Goal: Task Accomplishment & Management: Manage account settings

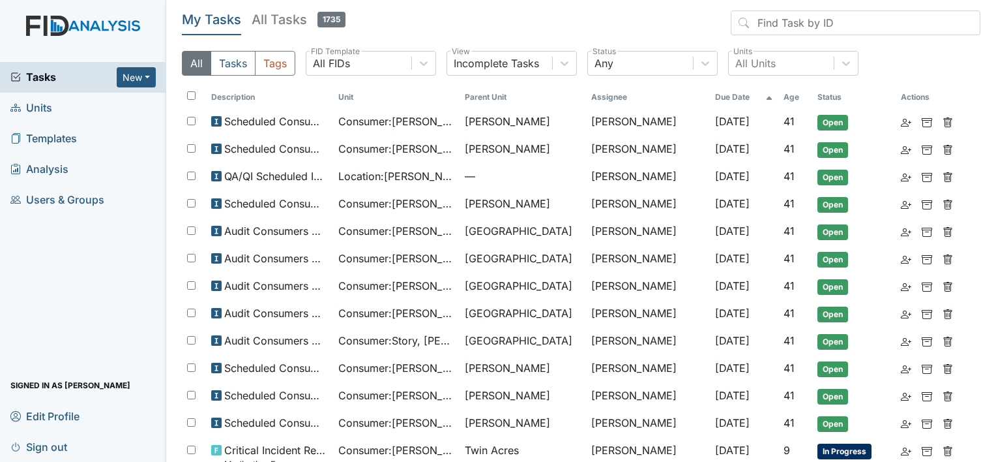
click at [57, 100] on link "Units" at bounding box center [83, 108] width 166 height 31
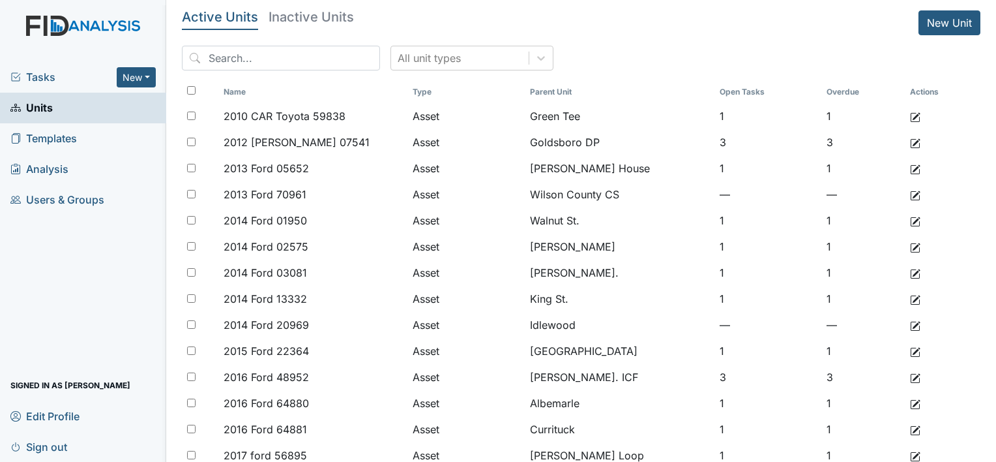
click at [261, 61] on input "search" at bounding box center [281, 58] width 198 height 25
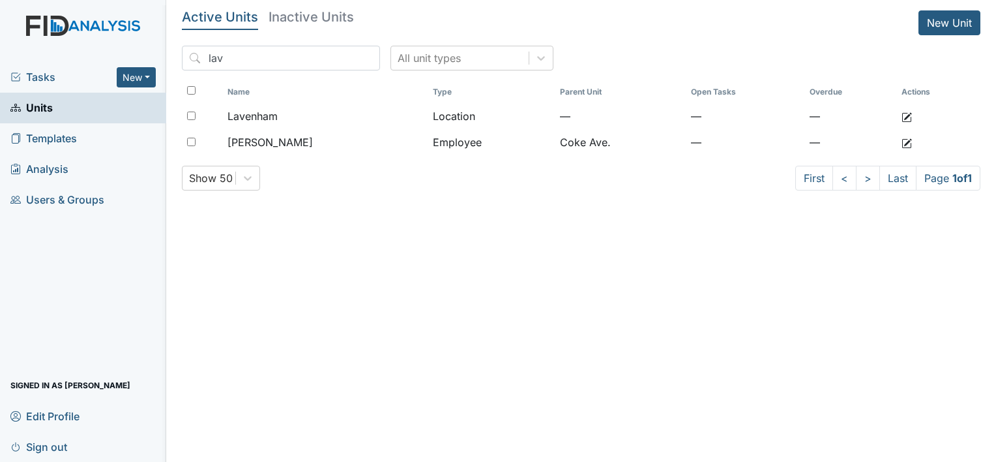
type input "lav"
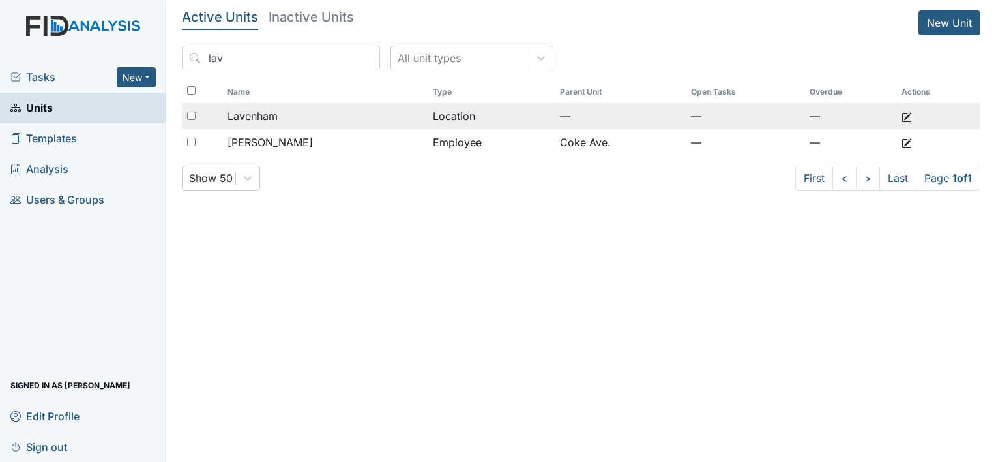
click at [295, 110] on div "Lavenham" at bounding box center [325, 116] width 195 height 16
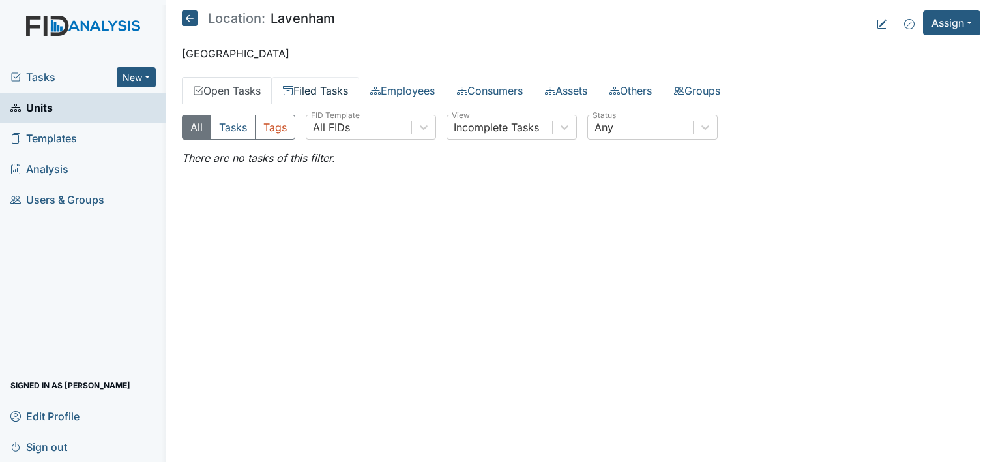
click at [336, 85] on link "Filed Tasks" at bounding box center [315, 90] width 87 height 27
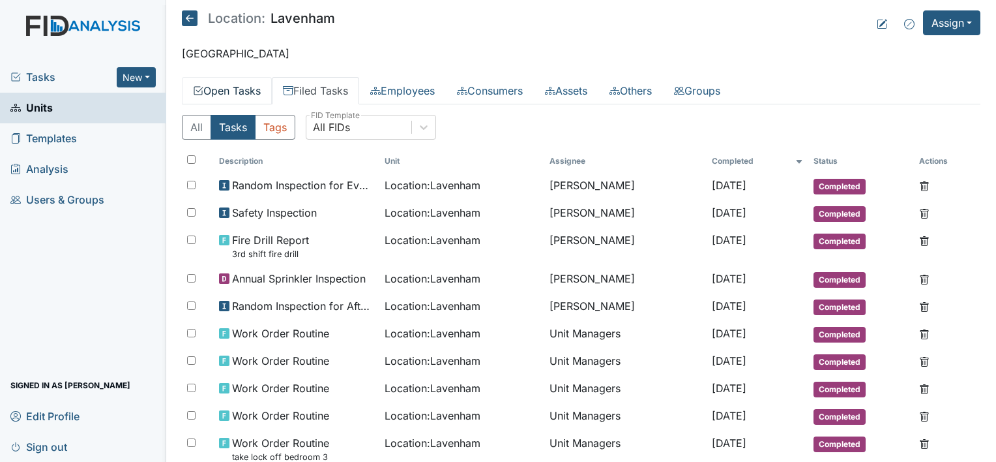
click at [219, 87] on link "Open Tasks" at bounding box center [227, 90] width 90 height 27
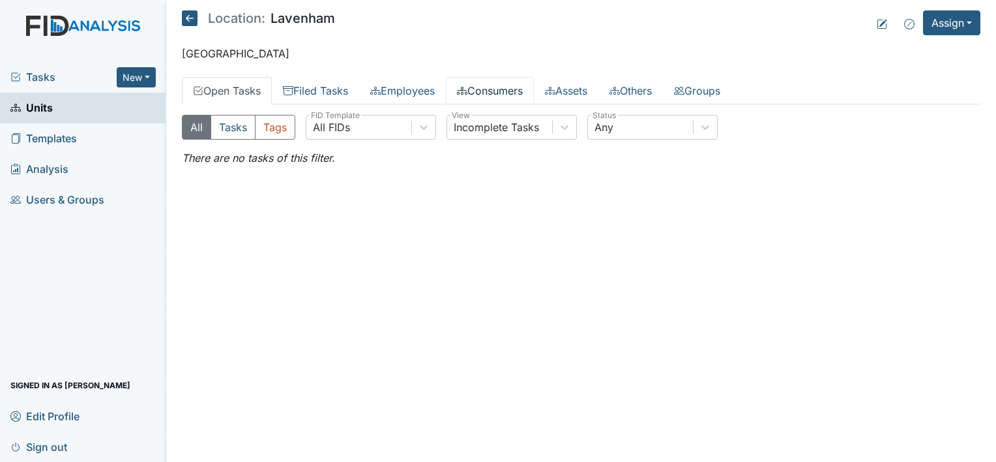
click at [497, 95] on link "Consumers" at bounding box center [490, 90] width 88 height 27
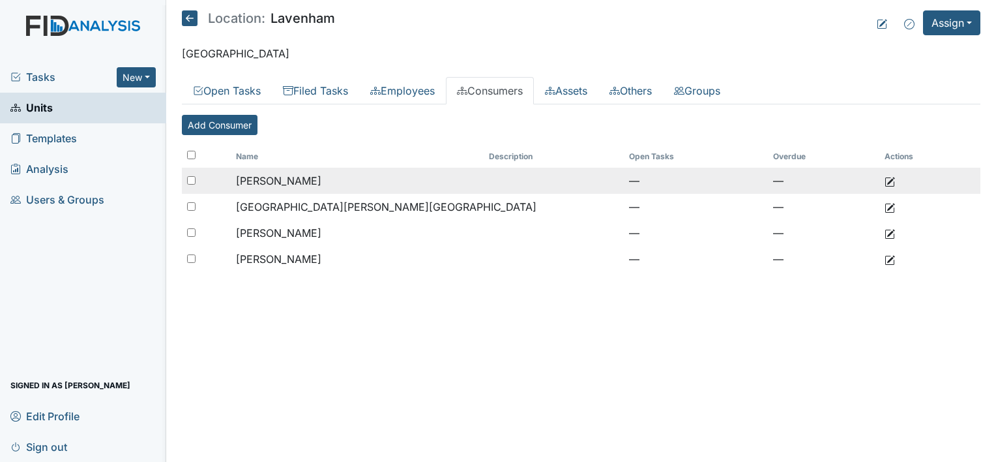
click at [187, 177] on input "checkbox" at bounding box center [191, 180] width 8 height 8
checkbox input "true"
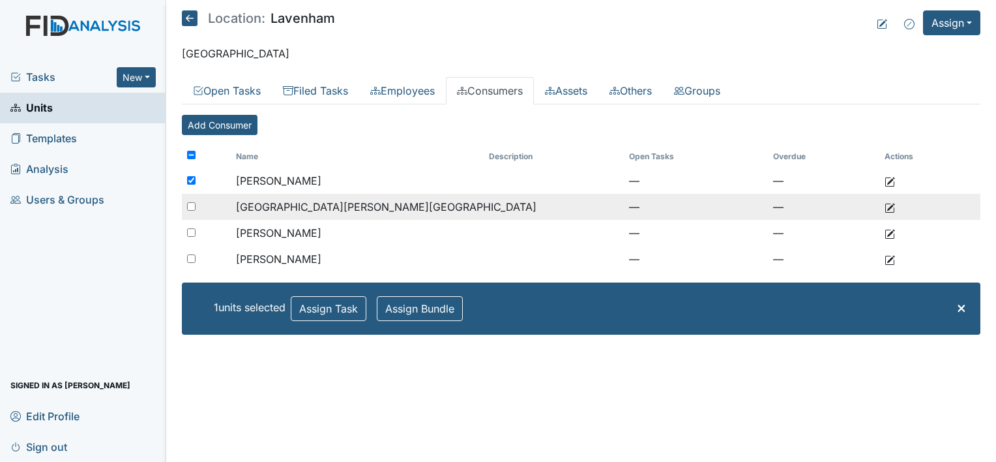
click at [198, 197] on div at bounding box center [206, 207] width 49 height 26
checkbox input "true"
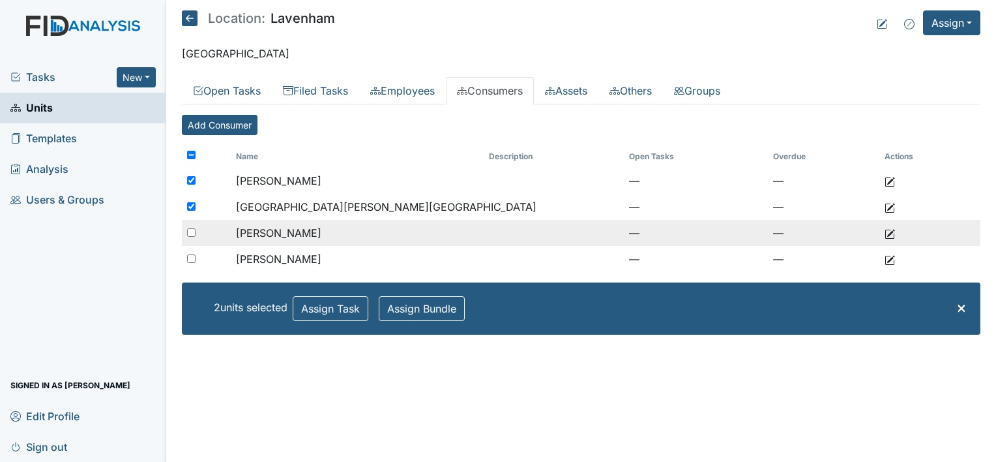
click at [188, 229] on input "checkbox" at bounding box center [191, 232] width 8 height 8
checkbox input "true"
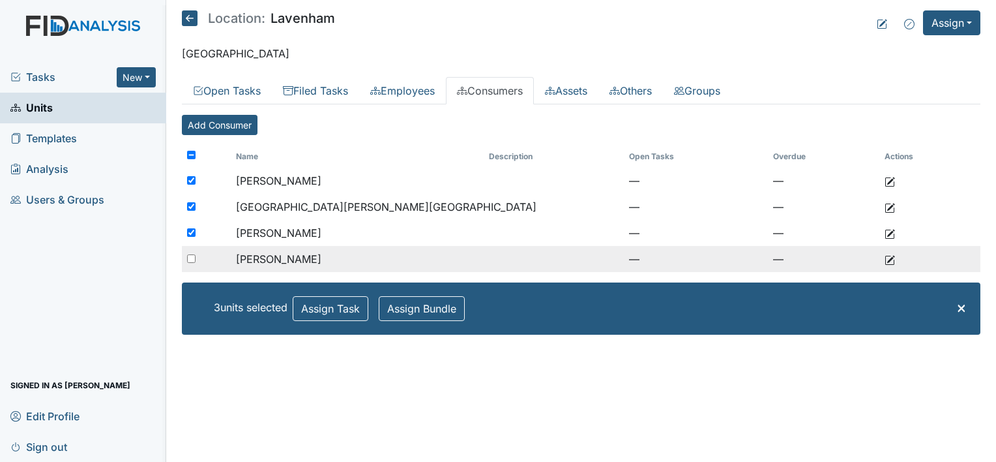
click at [187, 257] on input "checkbox" at bounding box center [191, 258] width 8 height 8
checkbox input "true"
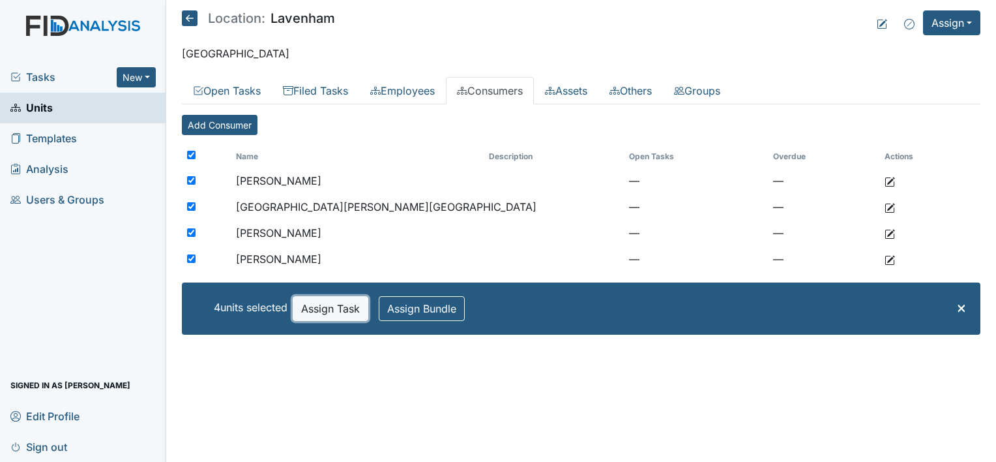
click at [368, 305] on button "Assign Task" at bounding box center [331, 308] width 76 height 25
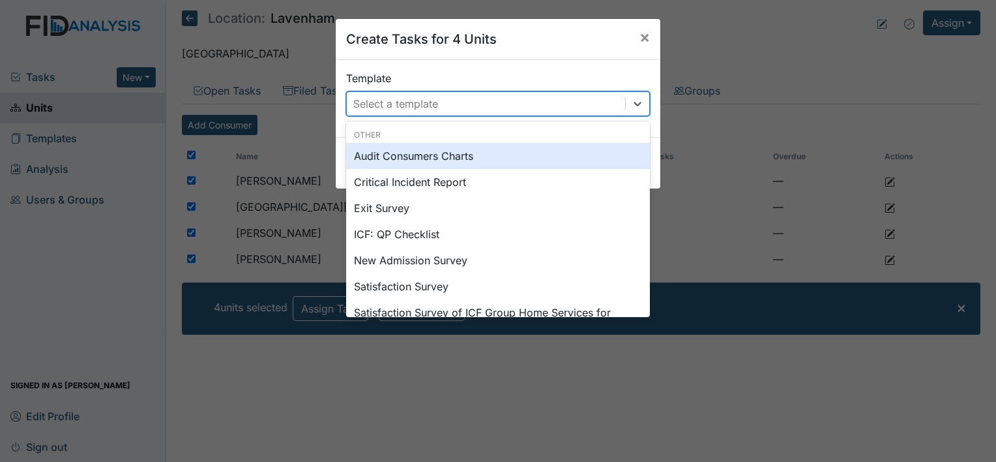
click at [394, 102] on div "Select a template" at bounding box center [395, 104] width 85 height 16
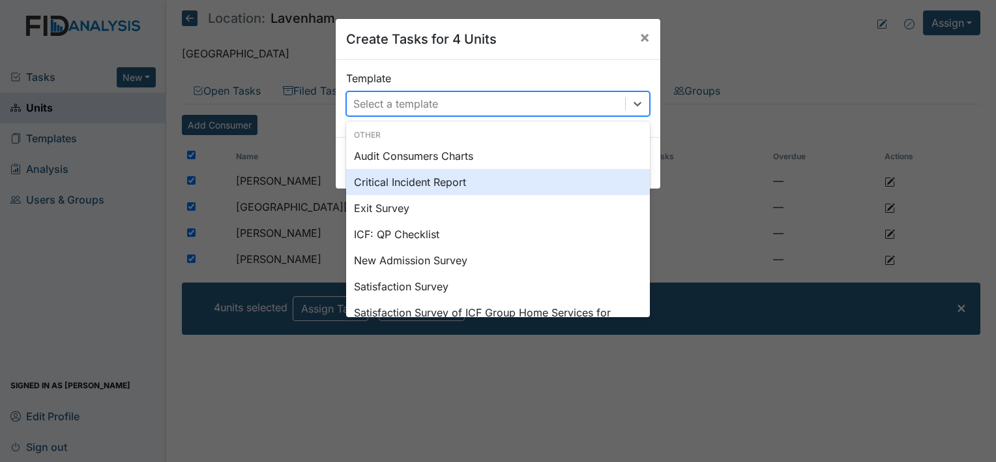
scroll to position [57, 0]
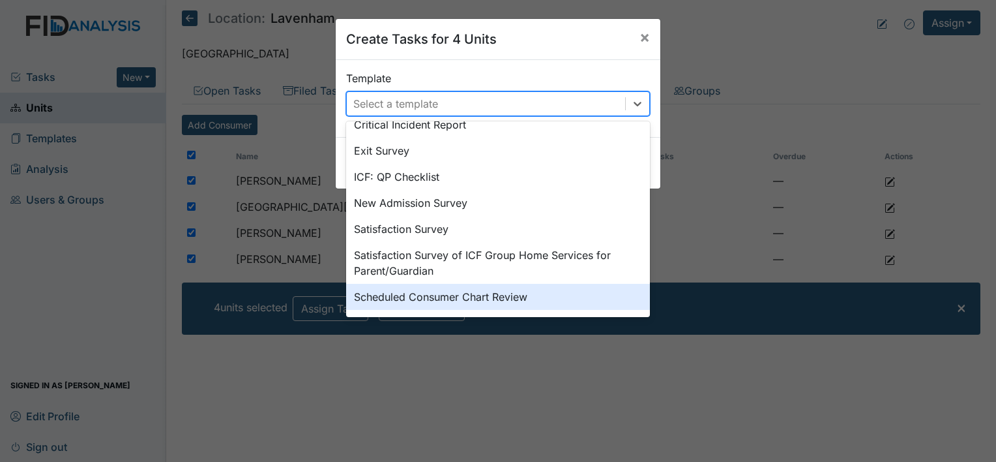
click at [499, 294] on div "Scheduled Consumer Chart Review" at bounding box center [498, 297] width 304 height 26
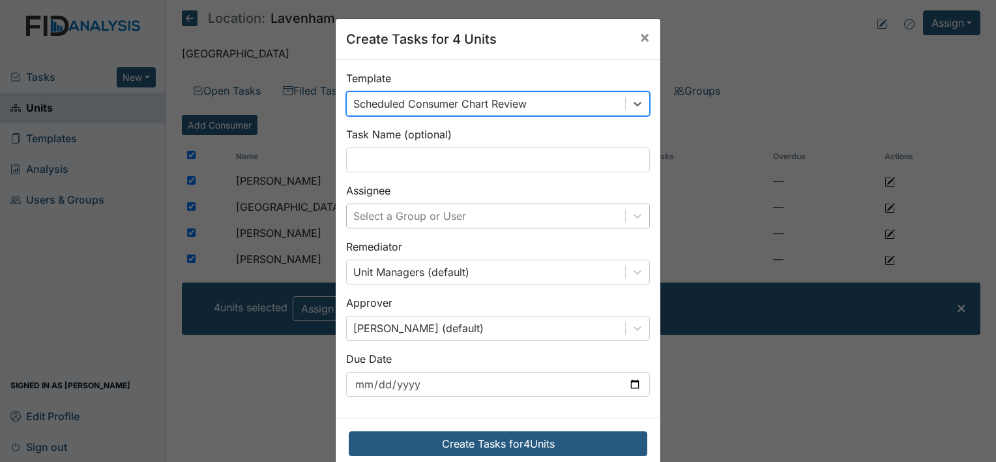
click at [423, 211] on div "Select a Group or User" at bounding box center [409, 216] width 113 height 16
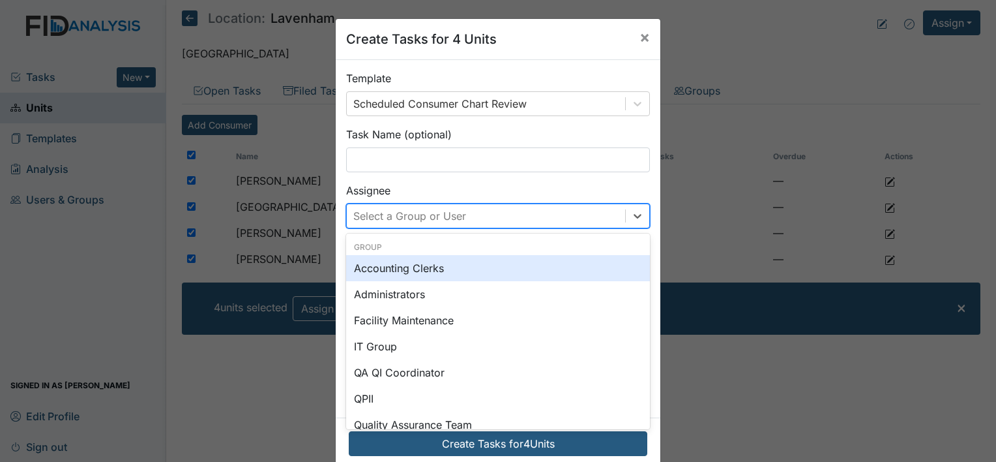
type input "t"
type input "batt"
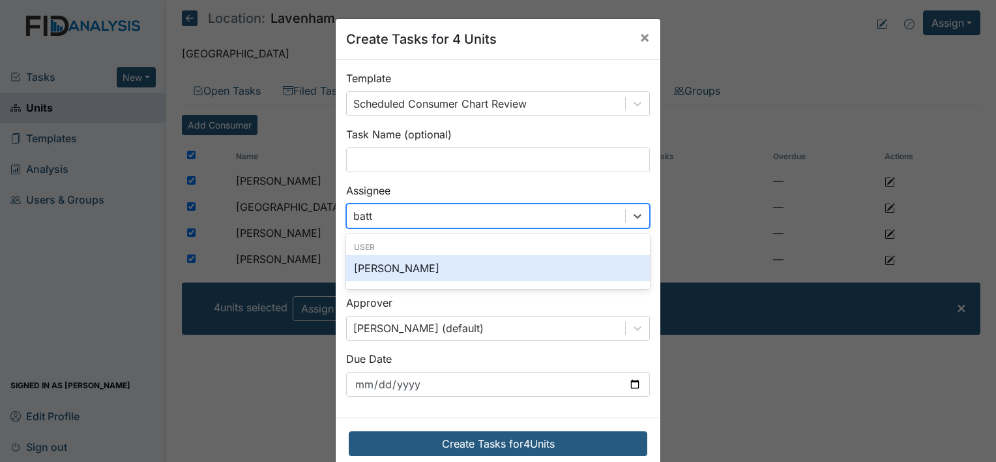
click at [441, 266] on div "Tonya Battle" at bounding box center [498, 268] width 304 height 26
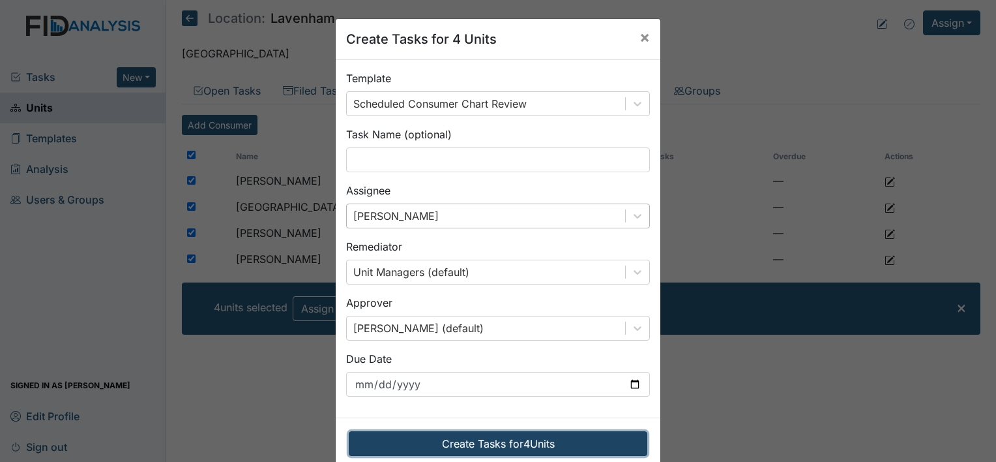
click at [503, 439] on button "Create Tasks for 4 Units" at bounding box center [498, 443] width 299 height 25
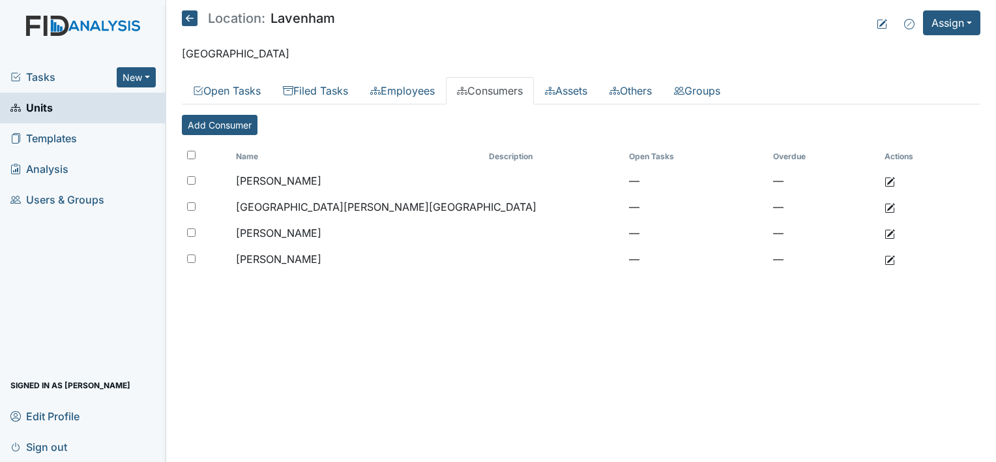
click at [185, 19] on icon at bounding box center [190, 18] width 16 height 16
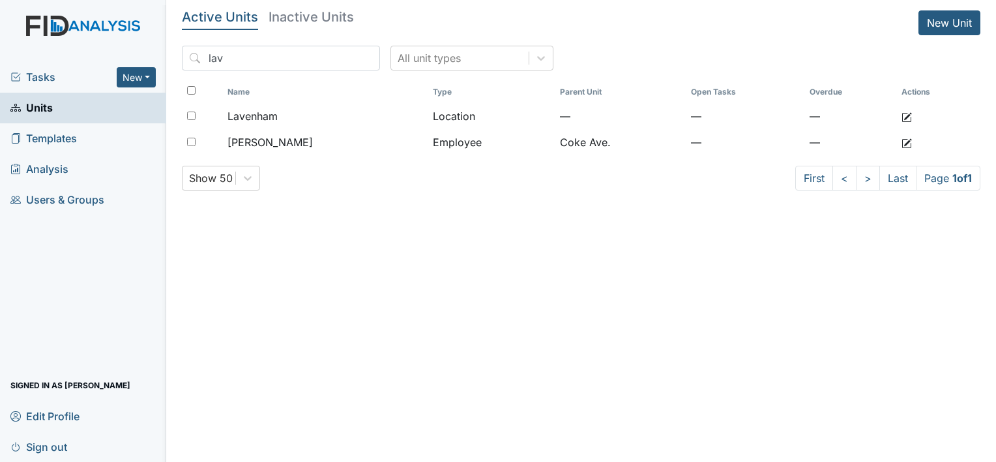
click at [71, 105] on link "Units" at bounding box center [83, 108] width 166 height 31
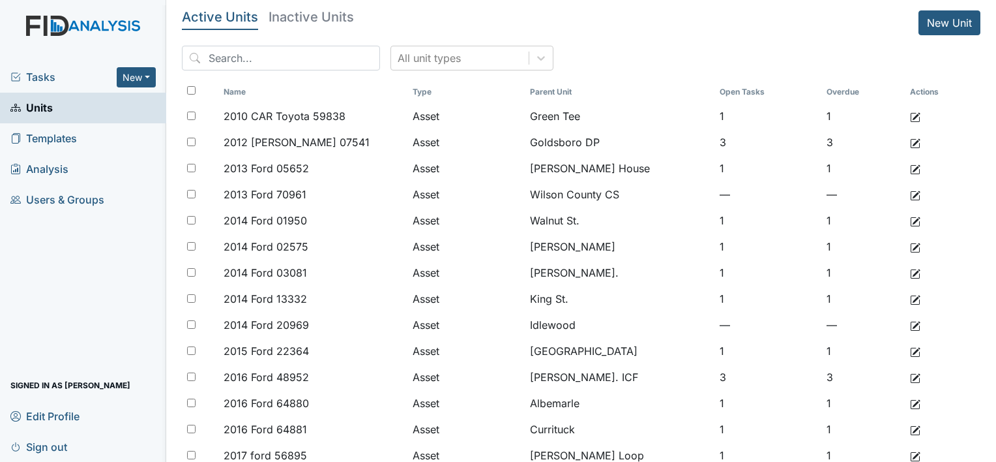
click at [57, 82] on span "Tasks" at bounding box center [63, 77] width 106 height 16
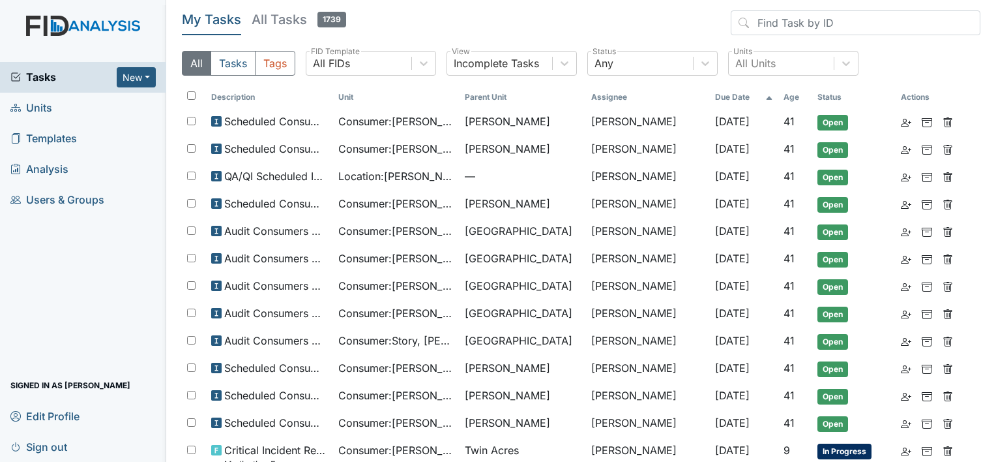
scroll to position [456, 0]
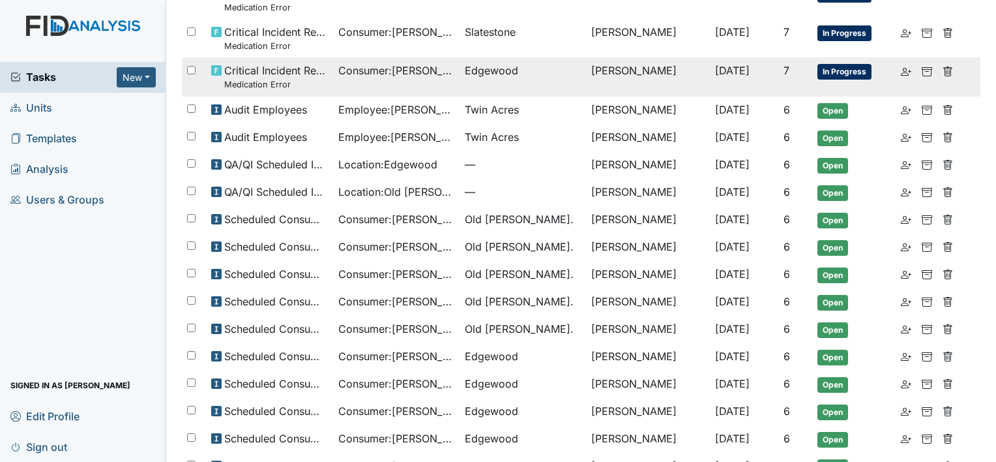
click at [316, 78] on small "Medication Error" at bounding box center [275, 84] width 103 height 12
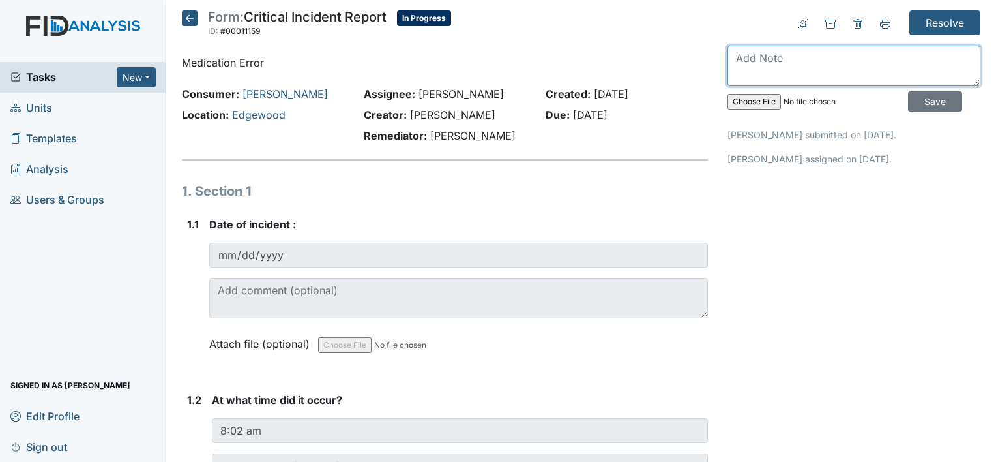
click at [862, 56] on textarea at bounding box center [854, 66] width 253 height 40
type textarea "Reviewed with team"
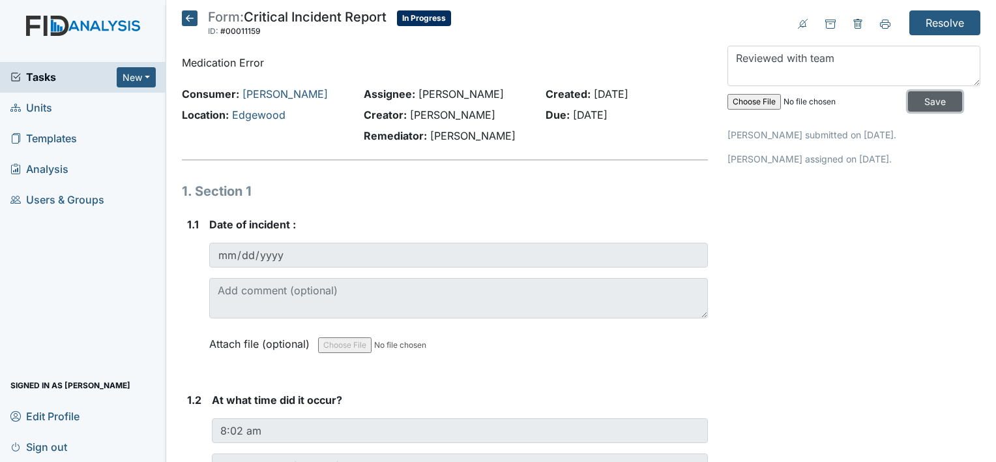
drag, startPoint x: 901, startPoint y: 104, endPoint x: 926, endPoint y: 51, distance: 58.9
click at [908, 103] on input "Save" at bounding box center [935, 101] width 54 height 20
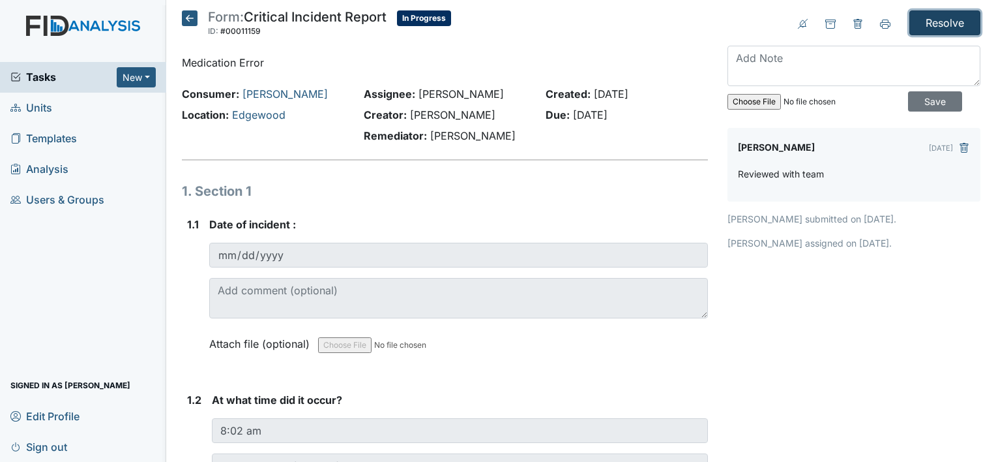
click at [929, 23] on input "Resolve" at bounding box center [945, 22] width 71 height 25
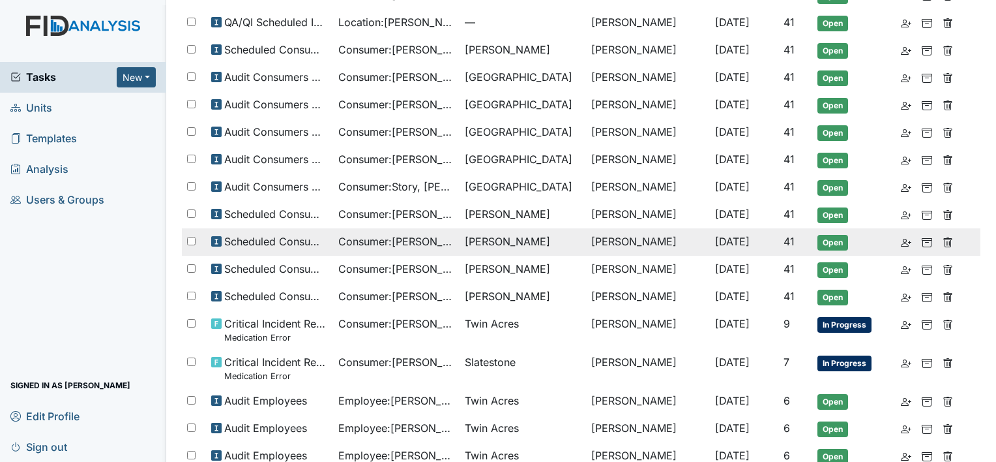
scroll to position [196, 0]
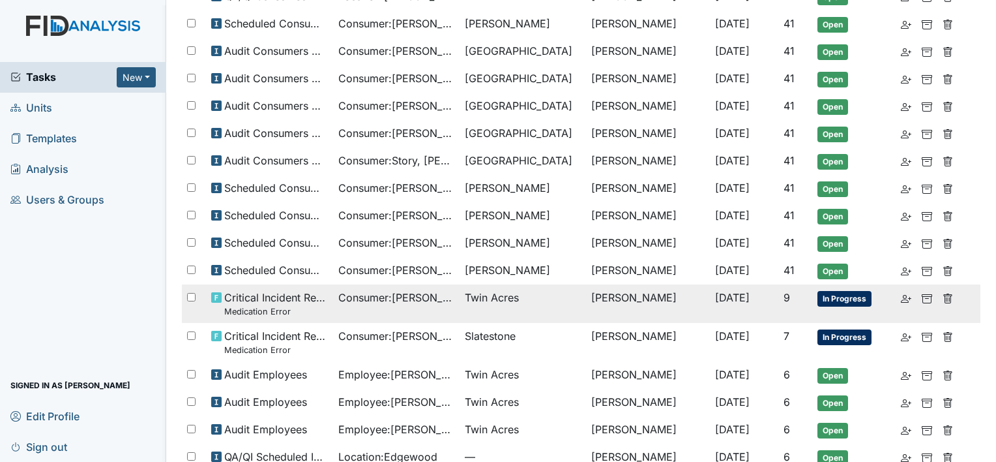
click at [263, 296] on span "Critical Incident Report Medication Error" at bounding box center [275, 303] width 103 height 28
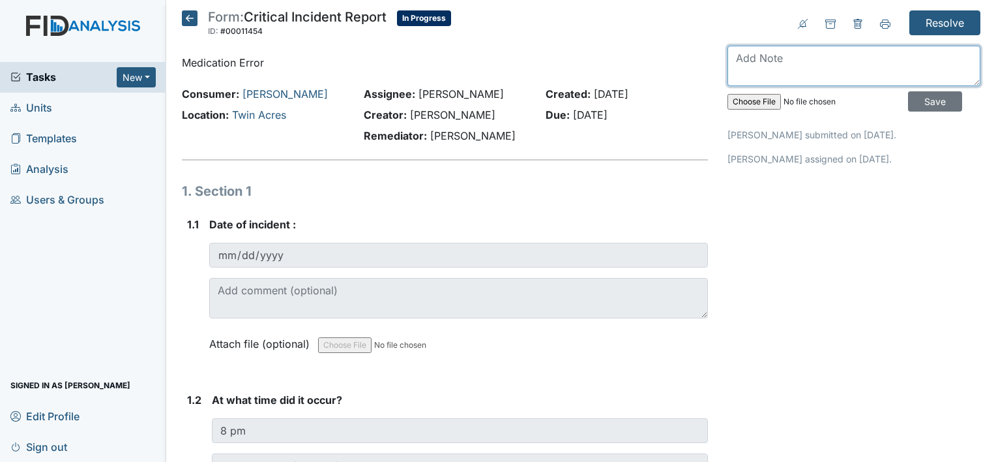
click at [801, 58] on textarea at bounding box center [854, 66] width 253 height 40
type textarea "Reviewed with team"
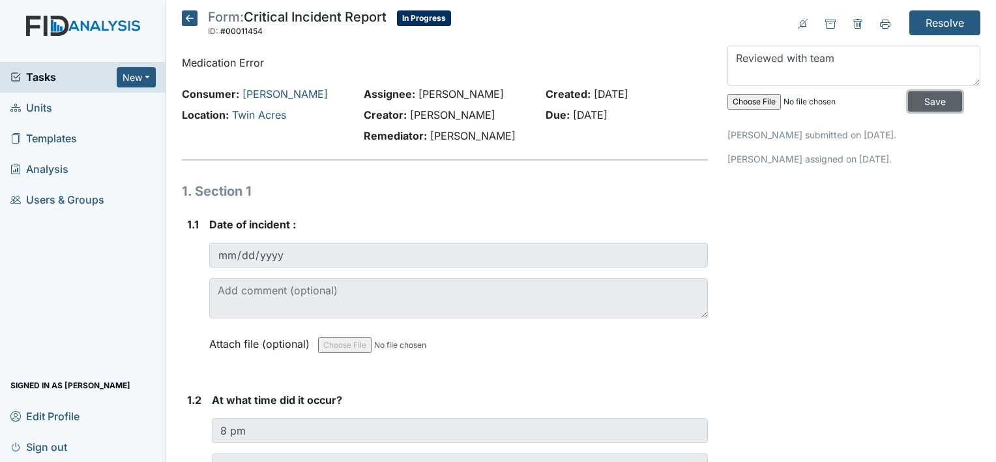
click at [930, 99] on input "Save" at bounding box center [935, 101] width 54 height 20
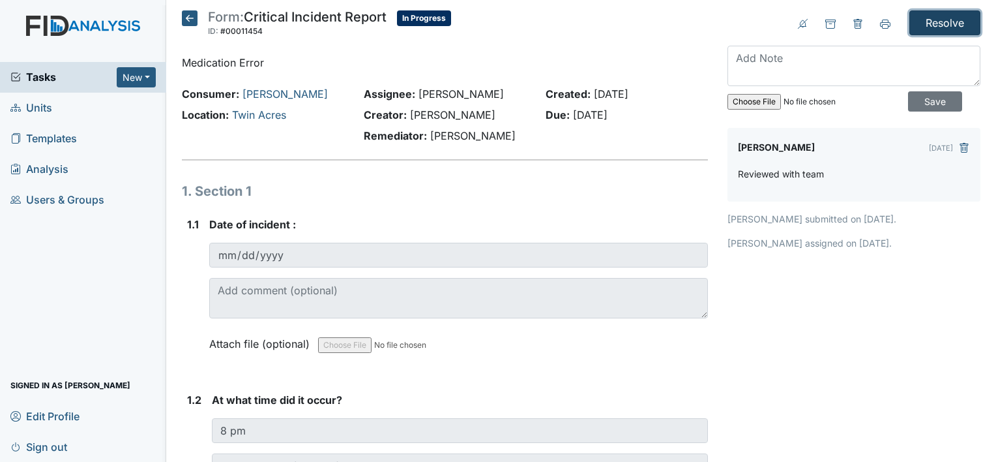
click at [930, 12] on input "Resolve" at bounding box center [945, 22] width 71 height 25
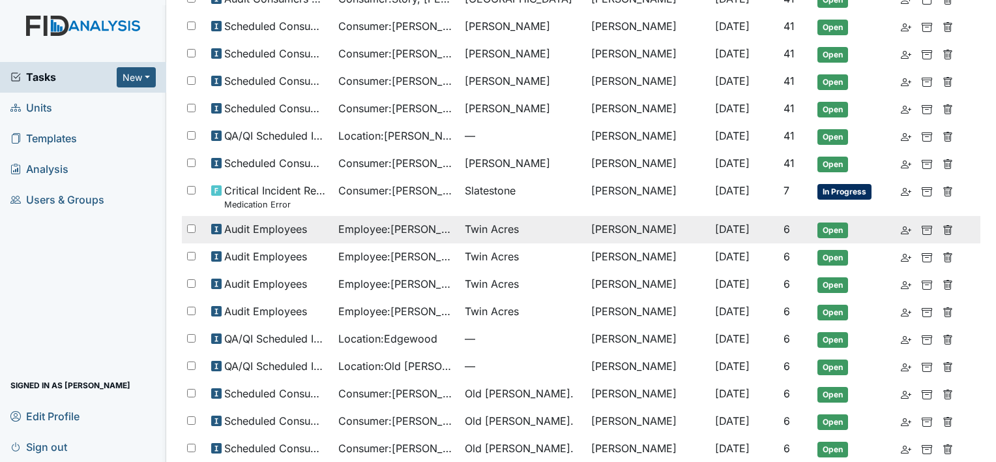
scroll to position [326, 0]
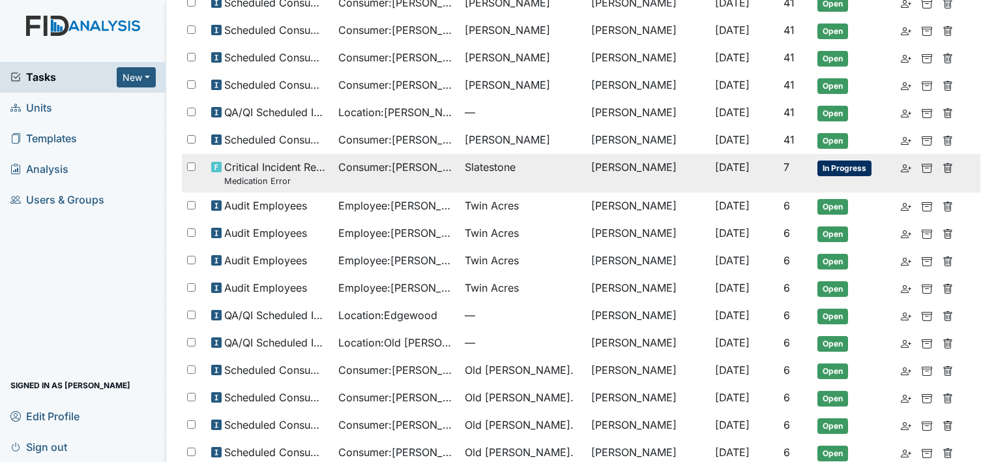
click at [315, 164] on span "Critical Incident Report Medication Error" at bounding box center [275, 173] width 103 height 28
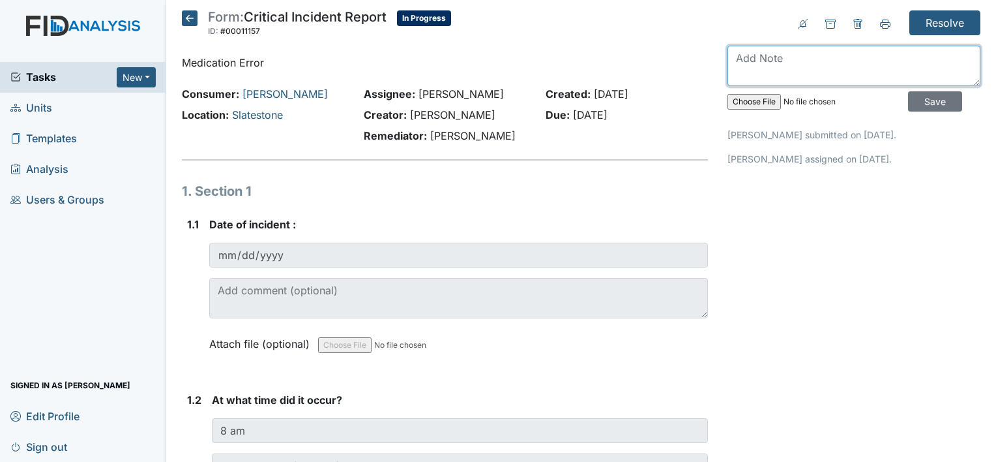
click at [837, 52] on textarea at bounding box center [854, 66] width 253 height 40
type textarea "Reviewed with team"
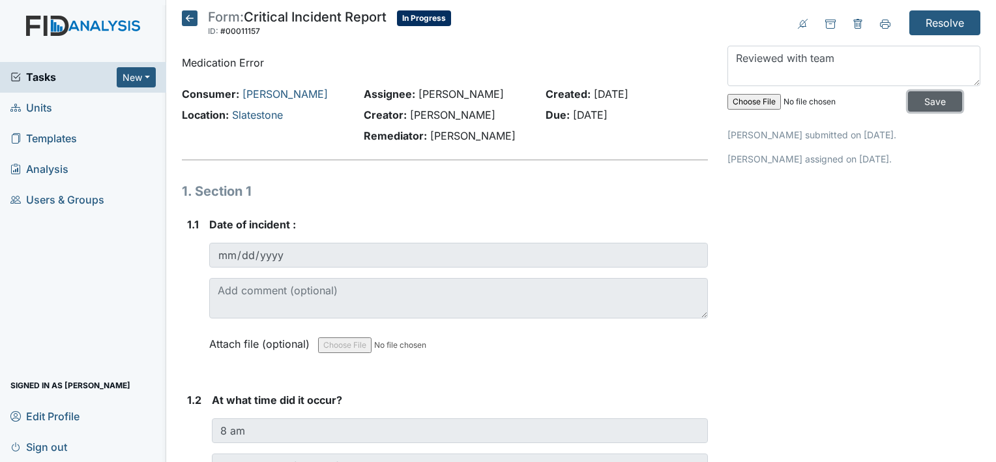
click at [918, 98] on input "Save" at bounding box center [935, 101] width 54 height 20
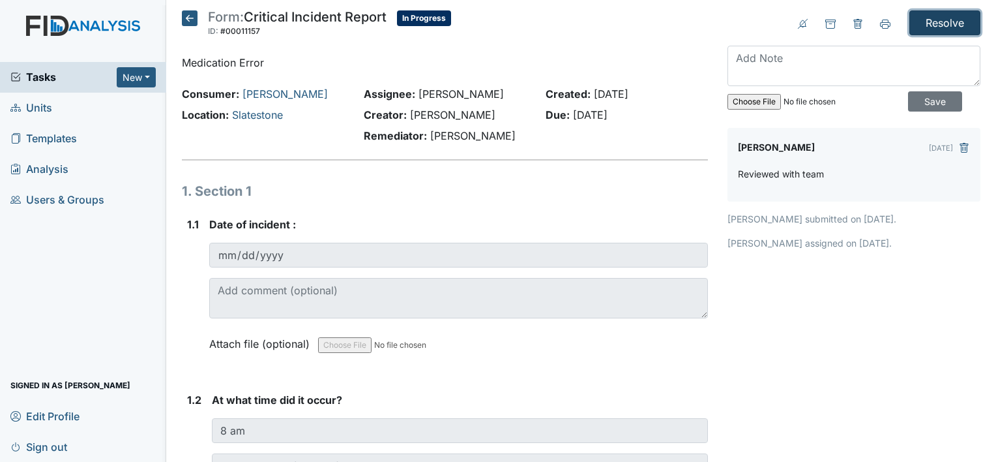
click at [932, 31] on input "Resolve" at bounding box center [945, 22] width 71 height 25
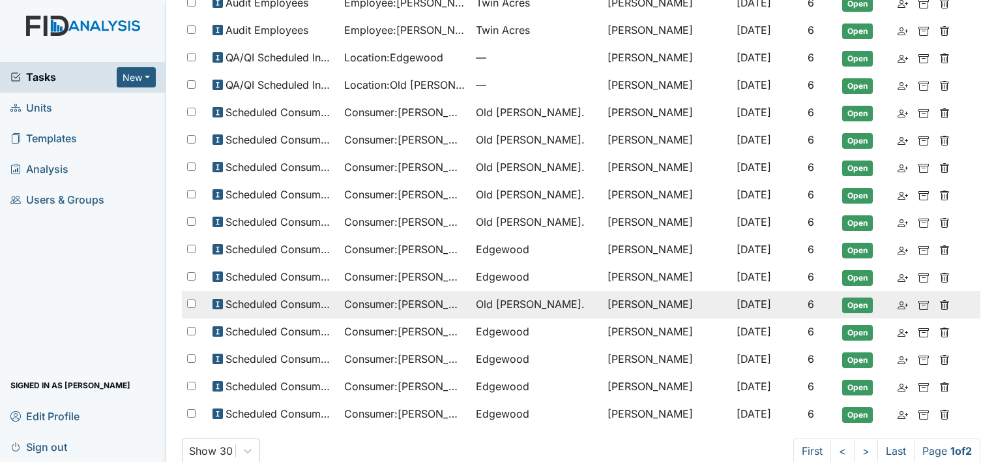
scroll to position [551, 0]
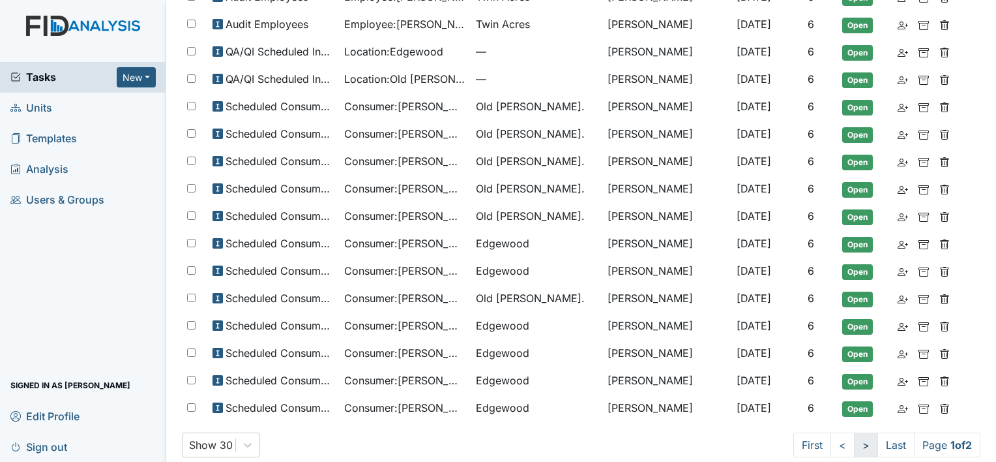
click at [854, 432] on link ">" at bounding box center [866, 444] width 24 height 25
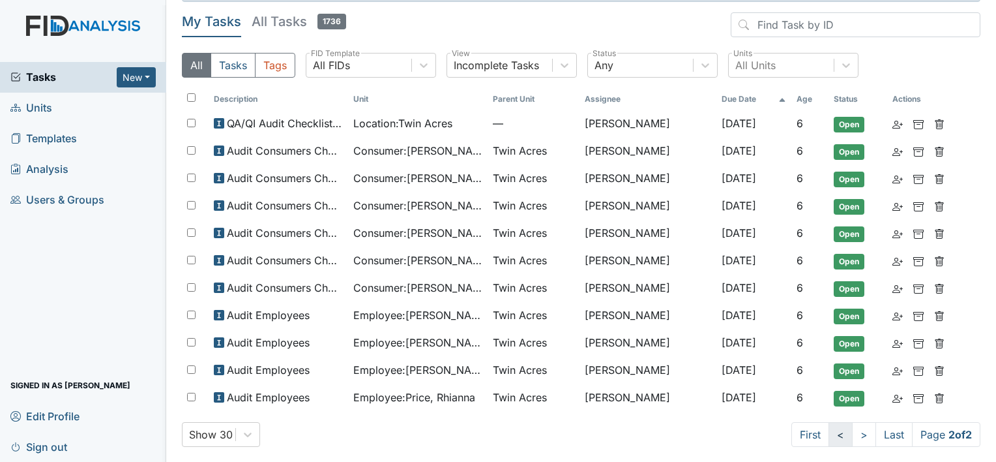
click at [829, 430] on link "<" at bounding box center [841, 434] width 24 height 25
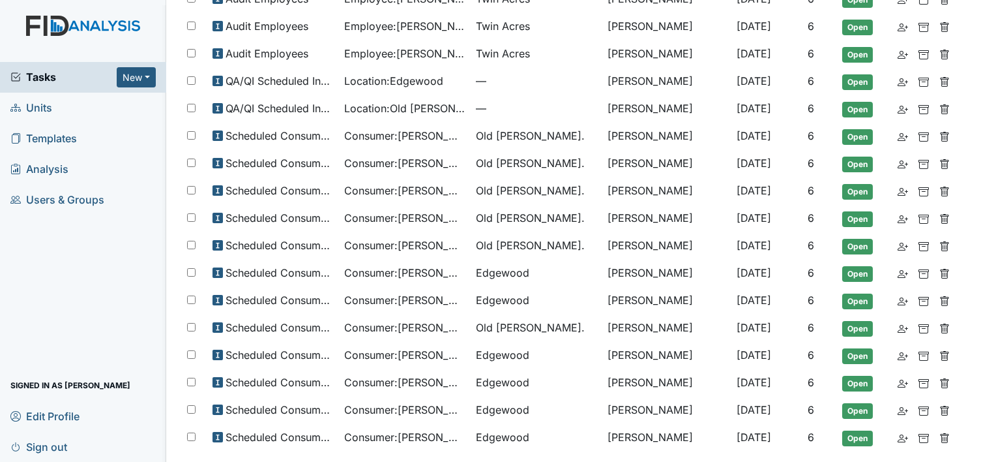
scroll to position [551, 0]
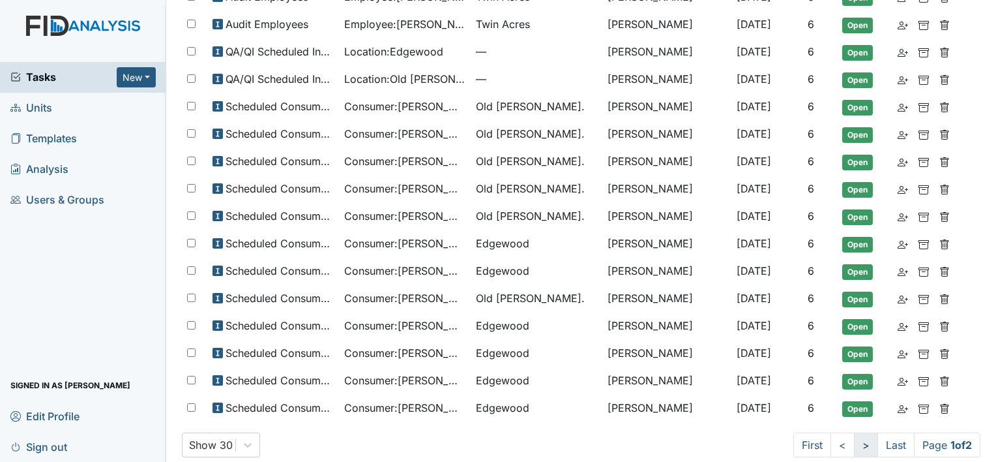
click at [854, 432] on link ">" at bounding box center [866, 444] width 24 height 25
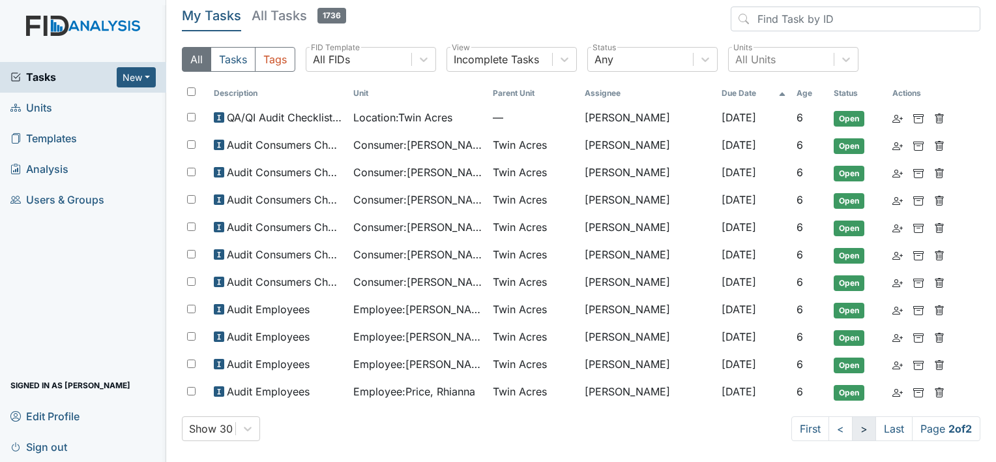
scroll to position [41, 0]
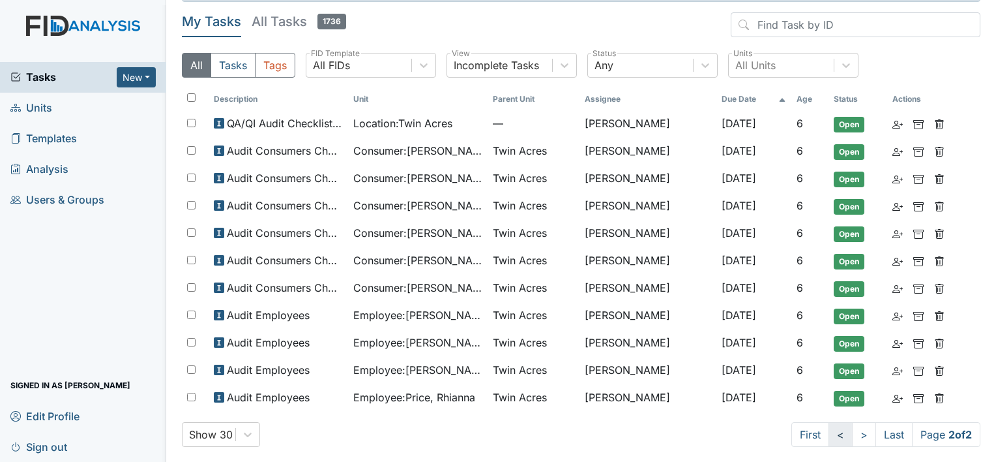
click at [829, 429] on link "<" at bounding box center [841, 434] width 24 height 25
